Goal: Navigation & Orientation: Find specific page/section

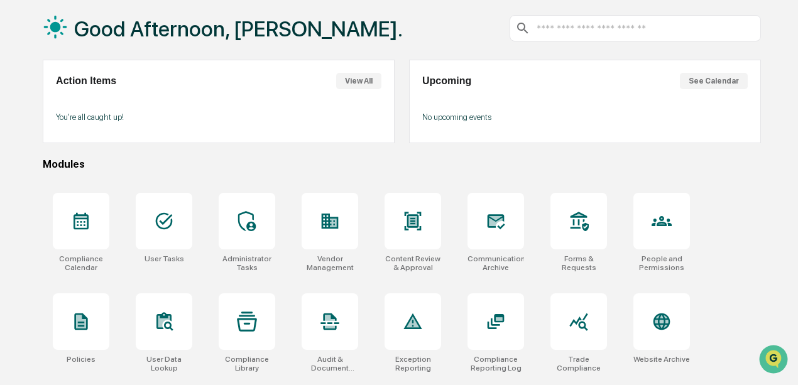
scroll to position [126, 0]
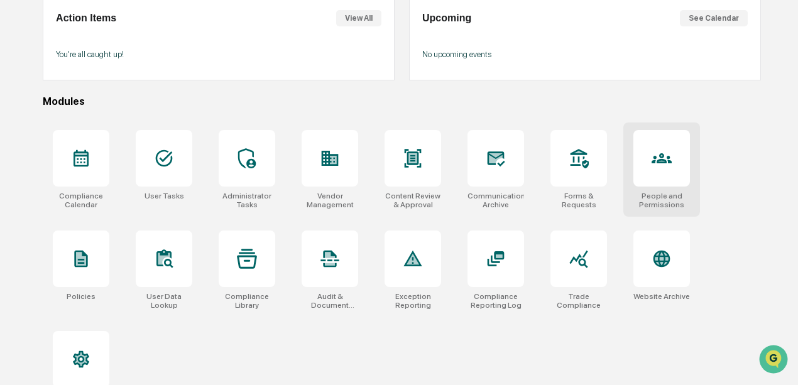
click at [685, 139] on div at bounding box center [661, 158] width 57 height 57
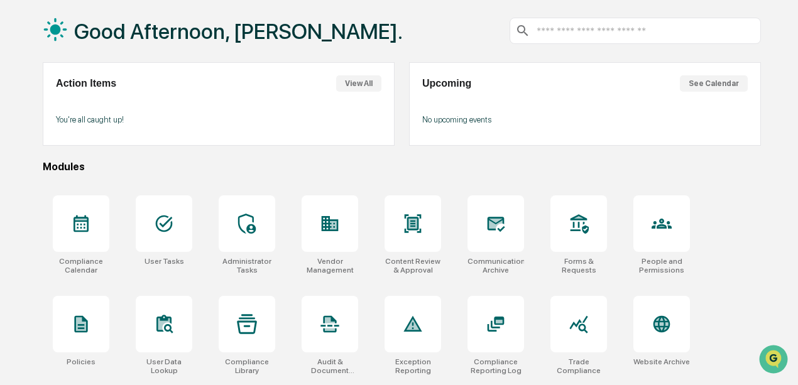
scroll to position [0, 0]
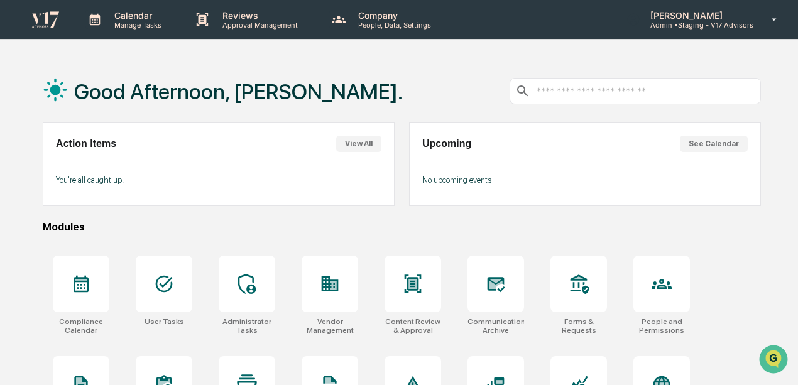
click at [720, 24] on p "Admin • Staging - V17 Advisors" at bounding box center [696, 25] width 113 height 9
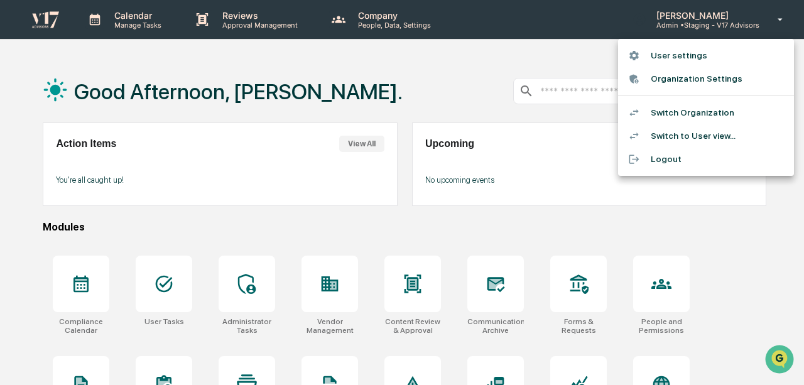
click at [691, 79] on li "Organization Settings" at bounding box center [706, 78] width 176 height 23
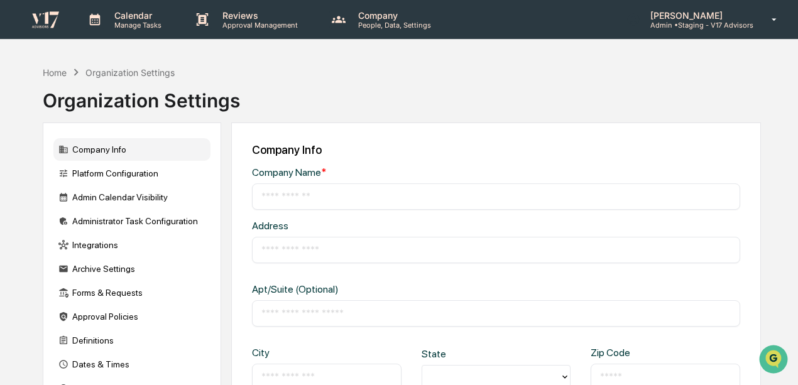
type input "**********"
type input "*********"
type input "**********"
type input "*****"
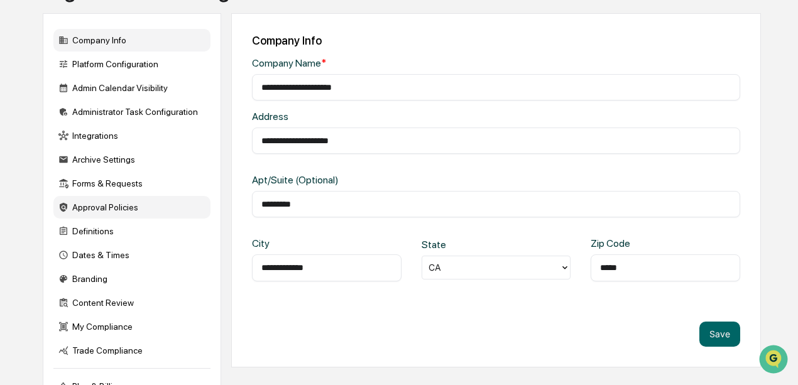
scroll to position [167, 0]
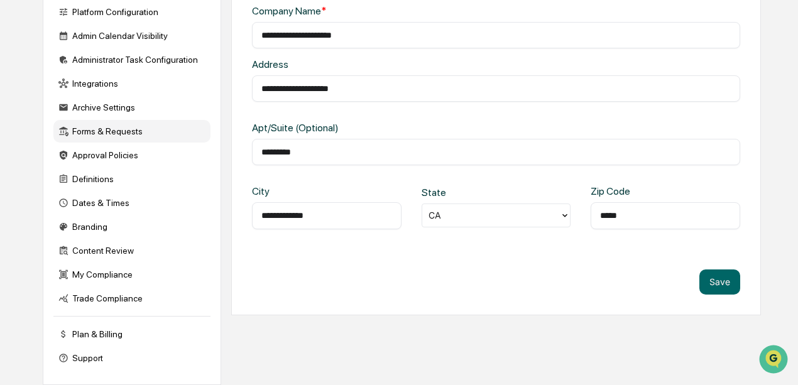
click at [141, 129] on div "Forms & Requests" at bounding box center [131, 131] width 157 height 23
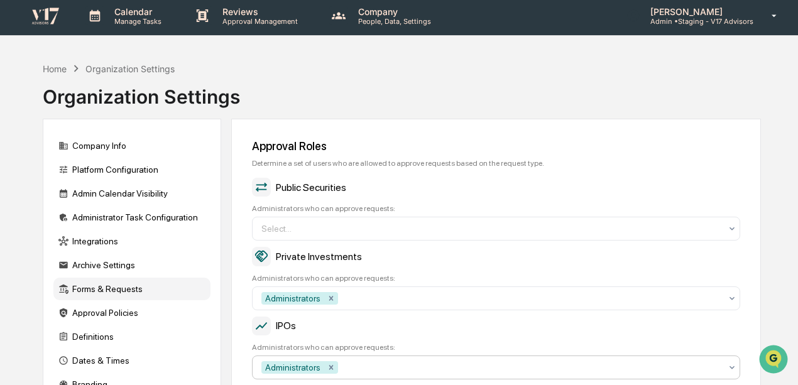
scroll to position [0, 0]
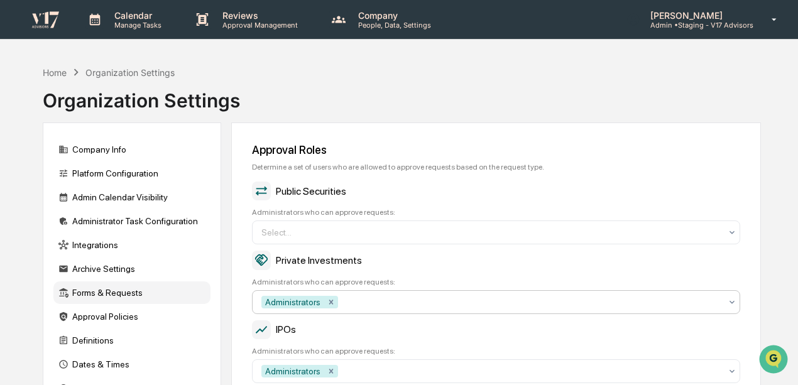
click at [416, 299] on div at bounding box center [530, 302] width 380 height 13
click at [50, 23] on img at bounding box center [45, 19] width 30 height 18
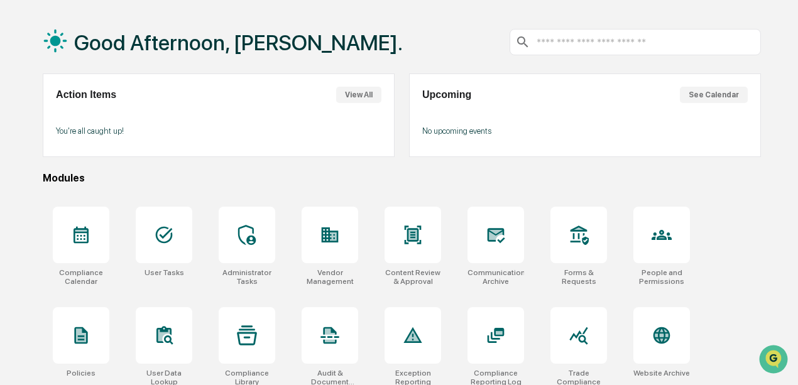
scroll to position [126, 0]
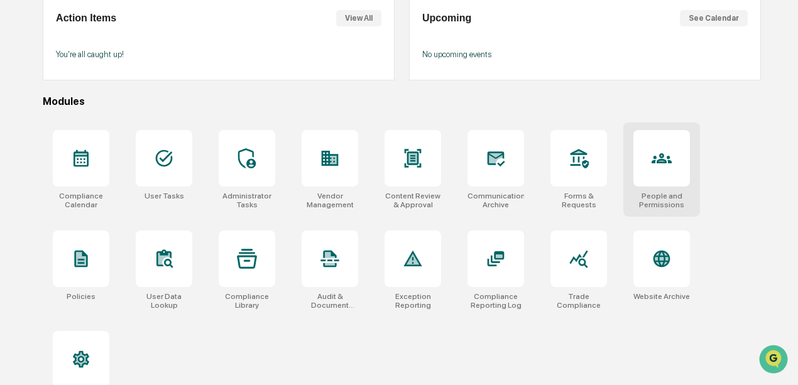
click at [659, 150] on icon at bounding box center [661, 158] width 20 height 20
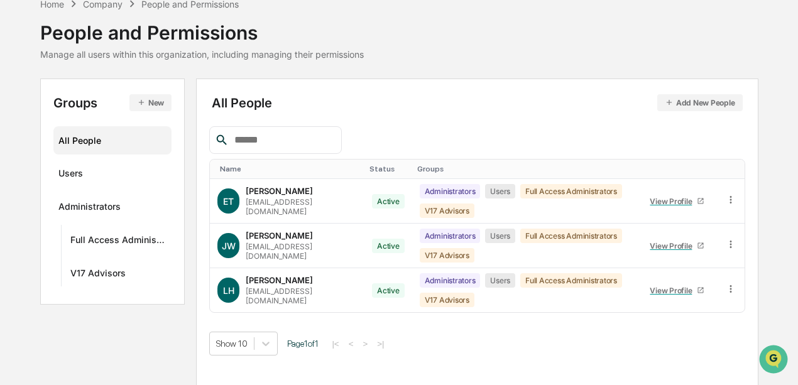
click at [507, 75] on div "Home Company People and Permissions People and Permissions Manage all users wit…" at bounding box center [399, 38] width 718 height 82
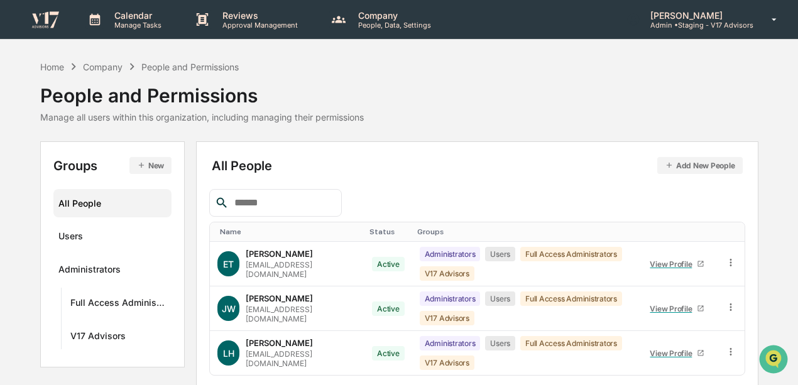
click at [53, 11] on img at bounding box center [45, 19] width 30 height 18
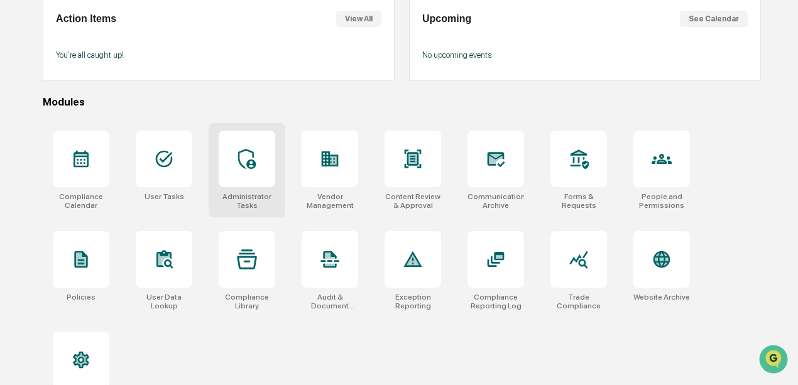
scroll to position [126, 0]
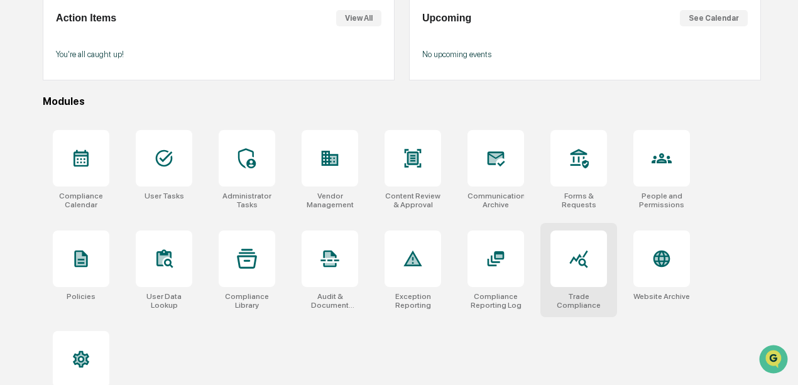
click at [579, 265] on icon at bounding box center [578, 260] width 18 height 18
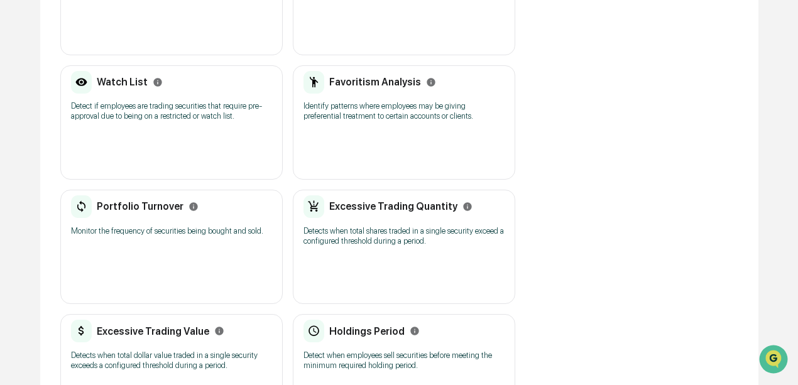
scroll to position [323, 0]
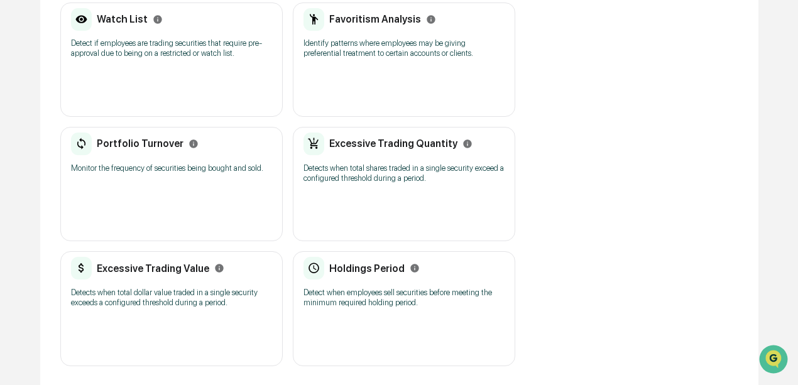
click at [463, 144] on icon "Info" at bounding box center [467, 143] width 8 height 8
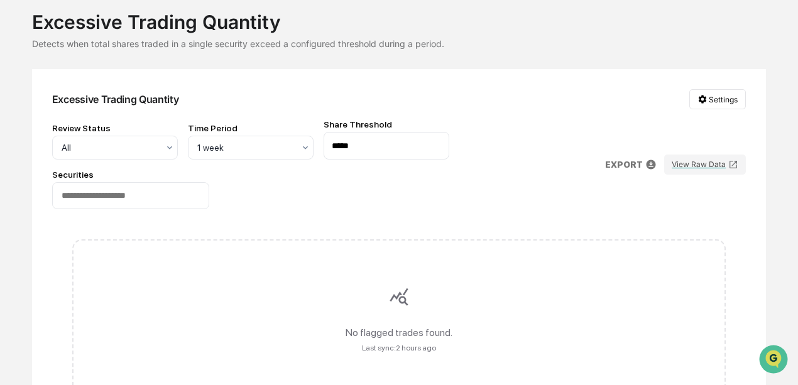
scroll to position [72, 0]
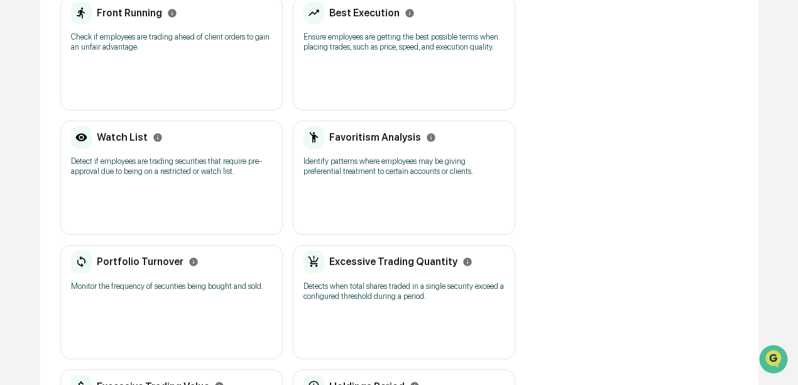
scroll to position [323, 0]
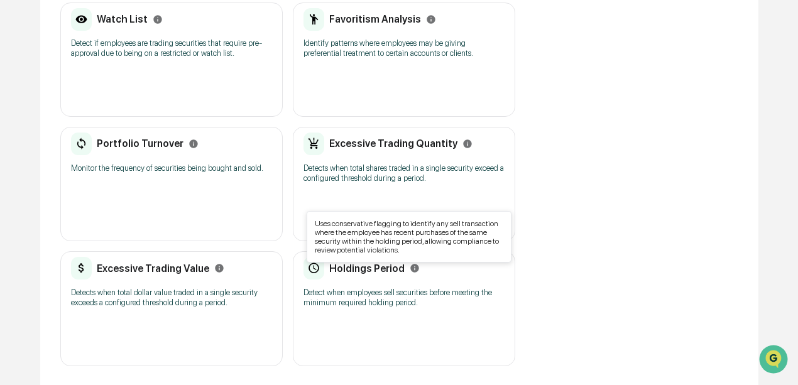
click at [411, 266] on icon "Info" at bounding box center [414, 268] width 8 height 8
